Goal: Task Accomplishment & Management: Manage account settings

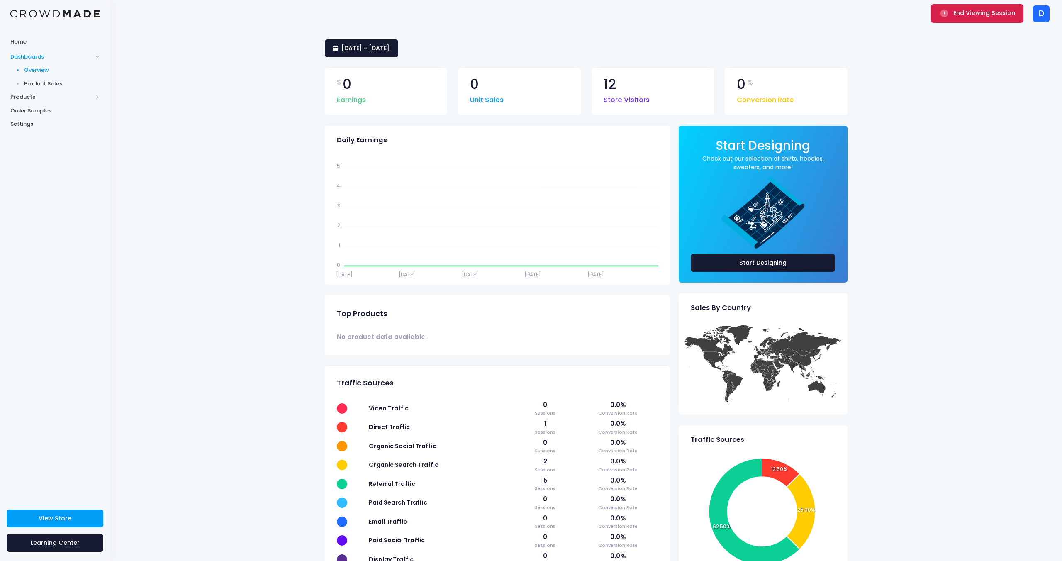
click at [982, 12] on span "End Viewing Session" at bounding box center [984, 13] width 62 height 8
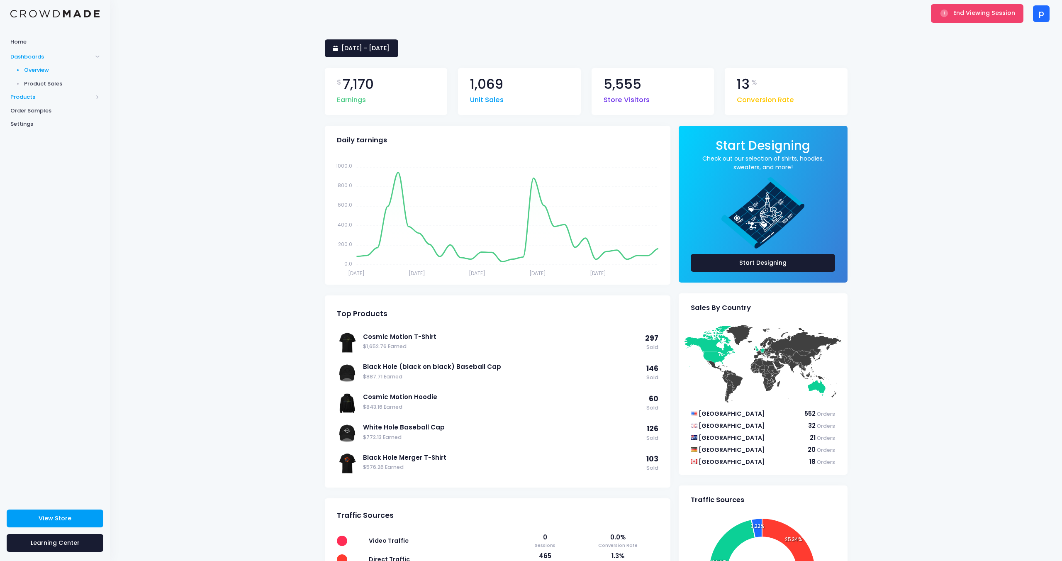
click at [41, 94] on span "Products" at bounding box center [51, 97] width 82 height 8
click at [52, 96] on span "Product Editor" at bounding box center [62, 97] width 76 height 8
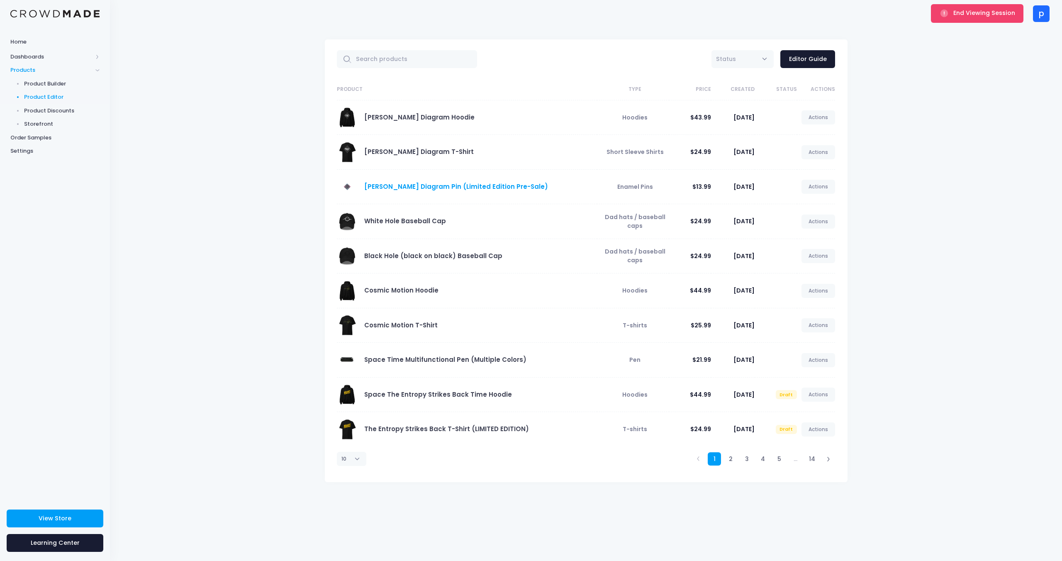
click at [388, 182] on link "[PERSON_NAME] Diagram Pin (Limited Edition Pre-Sale)" at bounding box center [456, 186] width 184 height 9
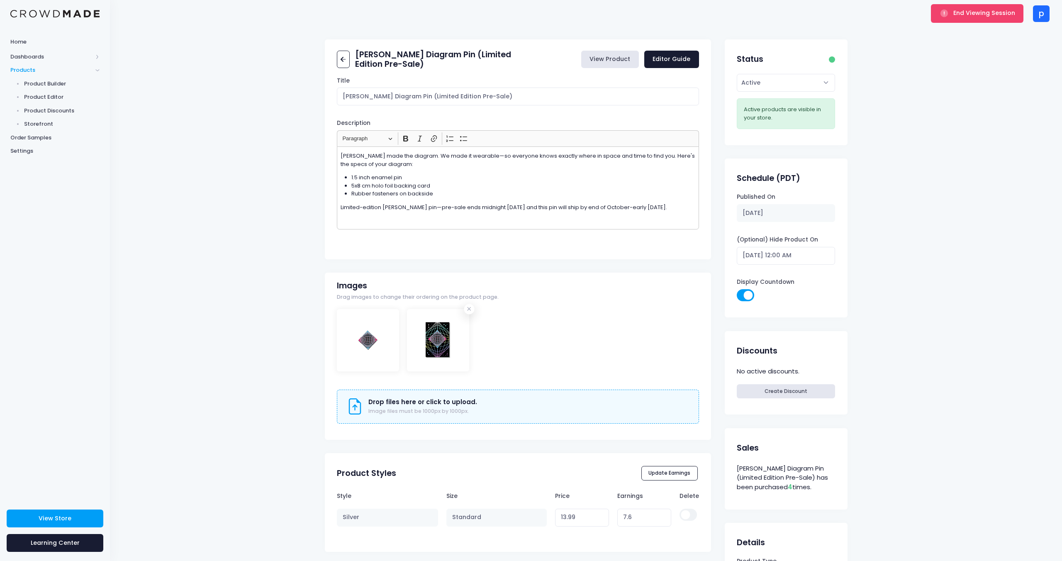
click at [621, 59] on link "View Product" at bounding box center [610, 60] width 58 height 18
click at [339, 156] on div "[PERSON_NAME] made the diagram. We made it wearable—so everyone knows exactly w…" at bounding box center [518, 187] width 362 height 83
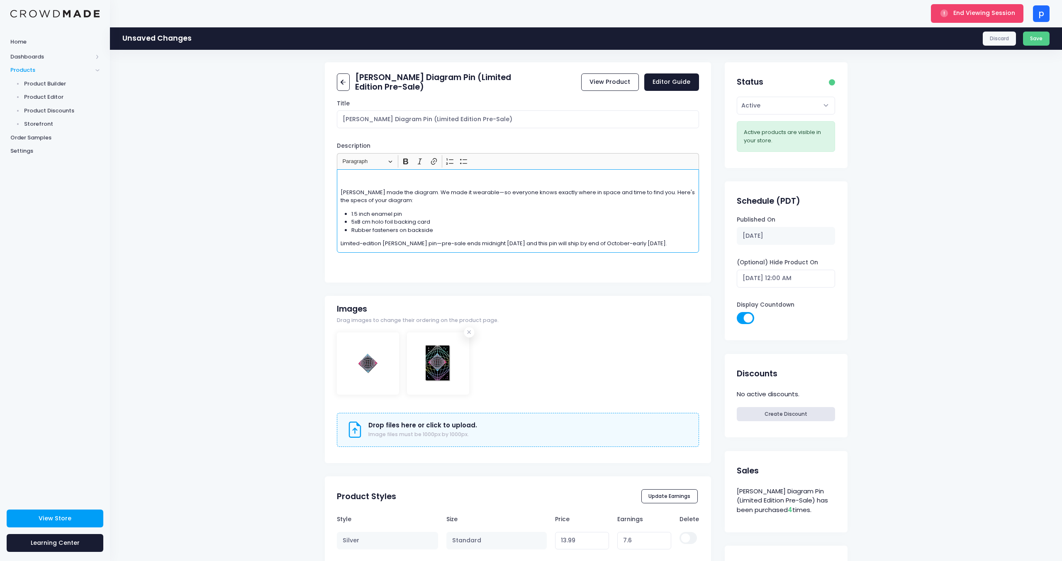
click at [354, 178] on p "Rich Text Editor, main" at bounding box center [518, 179] width 355 height 8
click at [342, 191] on p "[PERSON_NAME] made the diagram. We made it wearable—so everyone knows exactly w…" at bounding box center [518, 196] width 355 height 16
click at [347, 179] on p "Rich Text Editor, main" at bounding box center [518, 179] width 355 height 8
click at [476, 178] on p "10% off launch sale of this pin will end midnight on August 15th" at bounding box center [518, 179] width 355 height 8
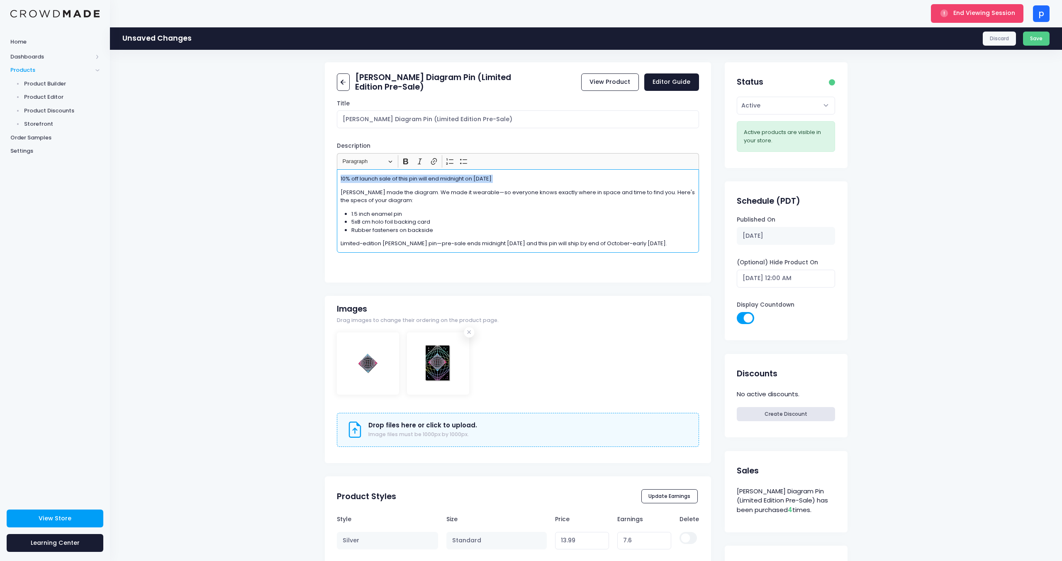
click at [476, 178] on p "10% off launch sale of this pin will end midnight on August 15th" at bounding box center [518, 179] width 355 height 8
click at [475, 178] on p "10% off launch sale of this pin will end midnight on August 15th" at bounding box center [518, 179] width 355 height 8
click at [694, 242] on p "Limited-edition Penrose pin—pre-sale ends midnight September 9th and this pin w…" at bounding box center [518, 243] width 355 height 8
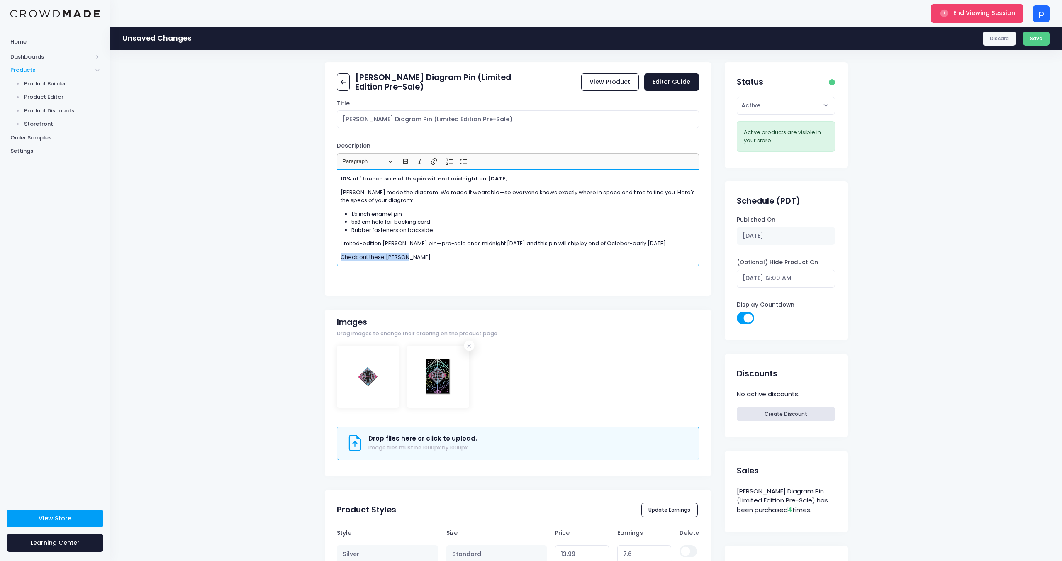
drag, startPoint x: 407, startPoint y: 256, endPoint x: 326, endPoint y: 251, distance: 80.6
click at [327, 251] on div "Title Penrose Diagram Pin (Limited Edition Pre-Sale) Description <p>Sir Roger m…" at bounding box center [518, 195] width 387 height 191
click at [386, 255] on p "Take advantage and include these Penrose Diagram inspired products" at bounding box center [518, 257] width 355 height 8
click at [386, 256] on p "Take advantage and include these Penrose Diagram inspired products" at bounding box center [518, 257] width 355 height 8
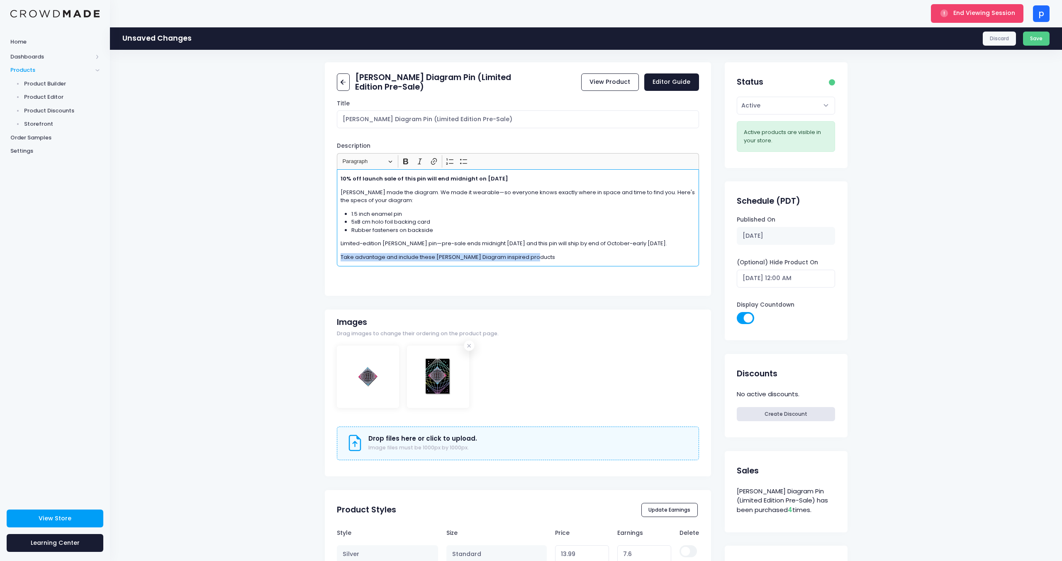
click at [386, 256] on p "Take advantage and include these Penrose Diagram inspired products" at bounding box center [518, 257] width 355 height 8
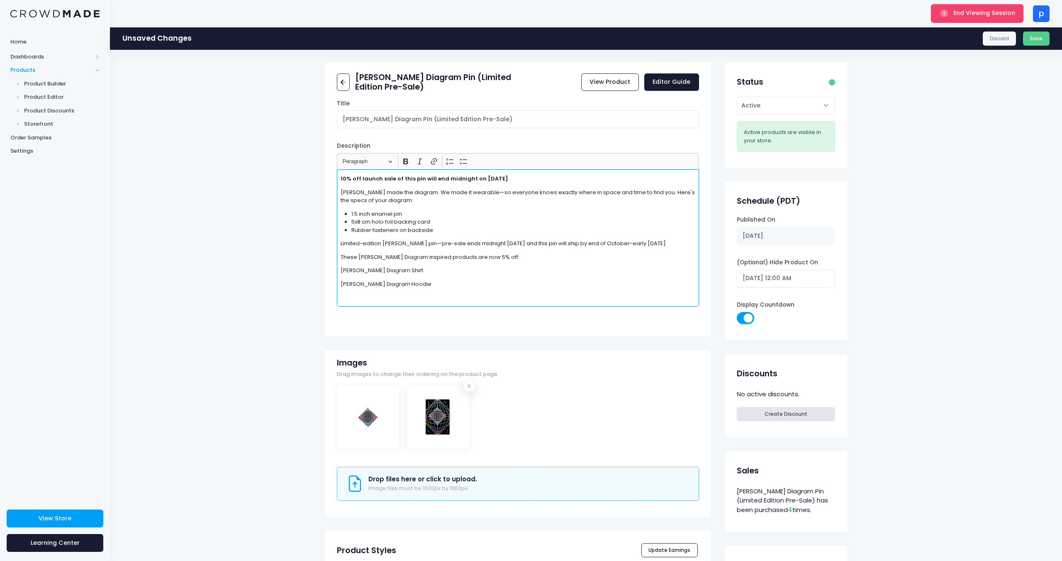
click at [388, 271] on p "Penrose Diagram Shirt" at bounding box center [518, 270] width 355 height 8
drag, startPoint x: 419, startPoint y: 286, endPoint x: 324, endPoint y: 263, distance: 97.9
click at [324, 263] on div "Penrose Diagram Pin (Limited Edition Pre-Sale) View Product Editor Guide Title …" at bounding box center [586, 424] width 548 height 724
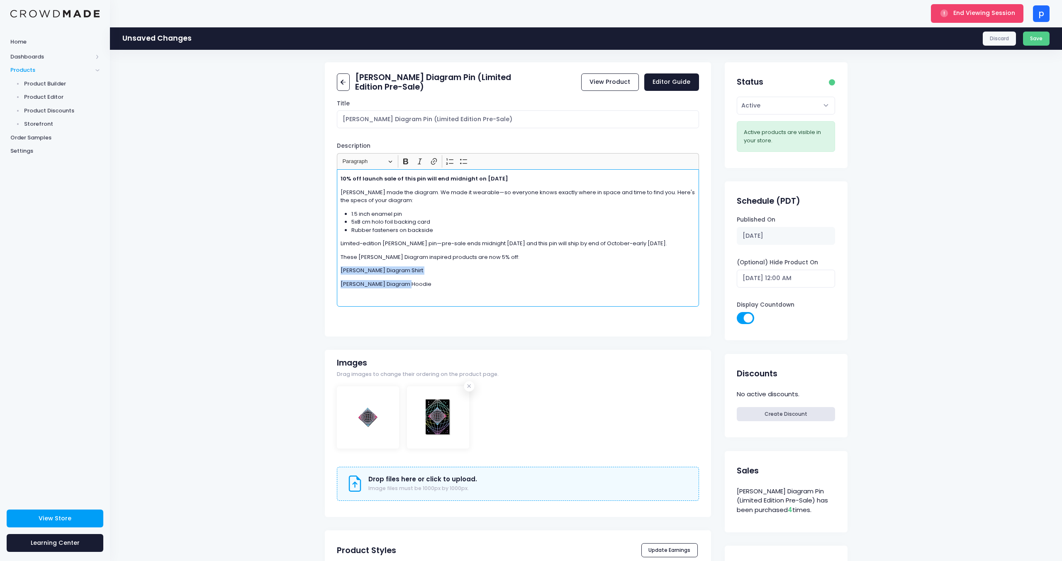
copy div "Penrose Diagram Shirt Penrose Diagram Hoodie"
click at [405, 291] on div "10% off launch sale of this pin will end midnight on August 15th Sir Roger made…" at bounding box center [518, 236] width 362 height 137
drag, startPoint x: 412, startPoint y: 285, endPoint x: 327, endPoint y: 251, distance: 91.5
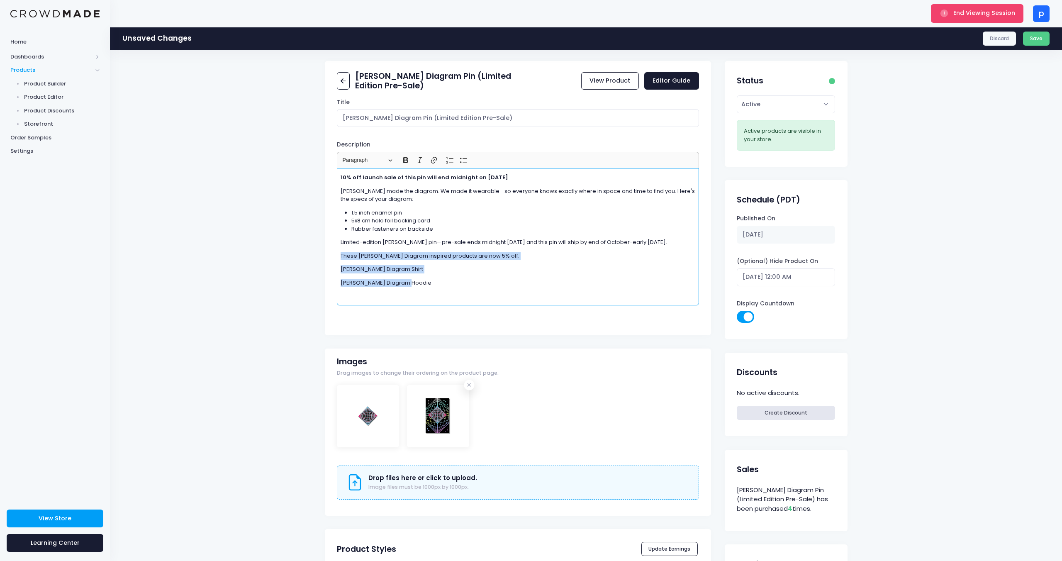
click at [327, 251] on div "Title Penrose Diagram Pin (Limited Edition Pre-Sale) Description <p>Sir Roger m…" at bounding box center [518, 214] width 387 height 232
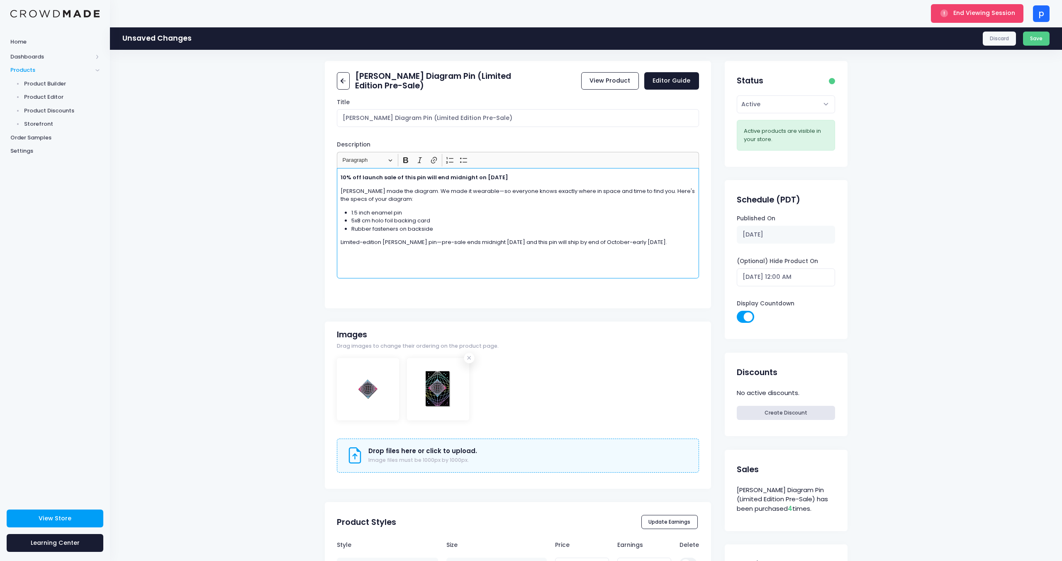
scroll to position [2, 0]
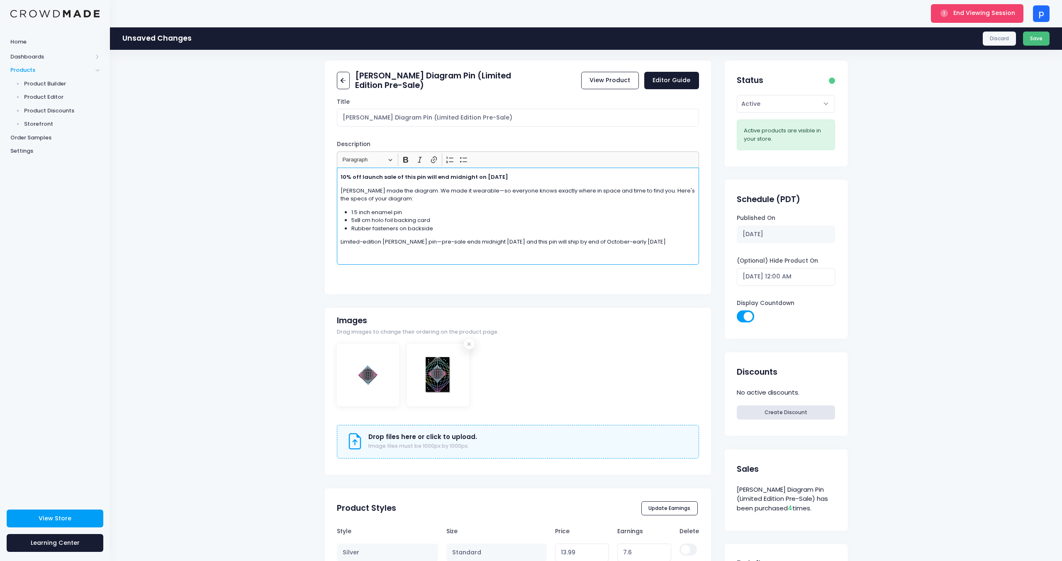
click at [1033, 41] on button "Save" at bounding box center [1036, 39] width 27 height 14
